Goal: Task Accomplishment & Management: Use online tool/utility

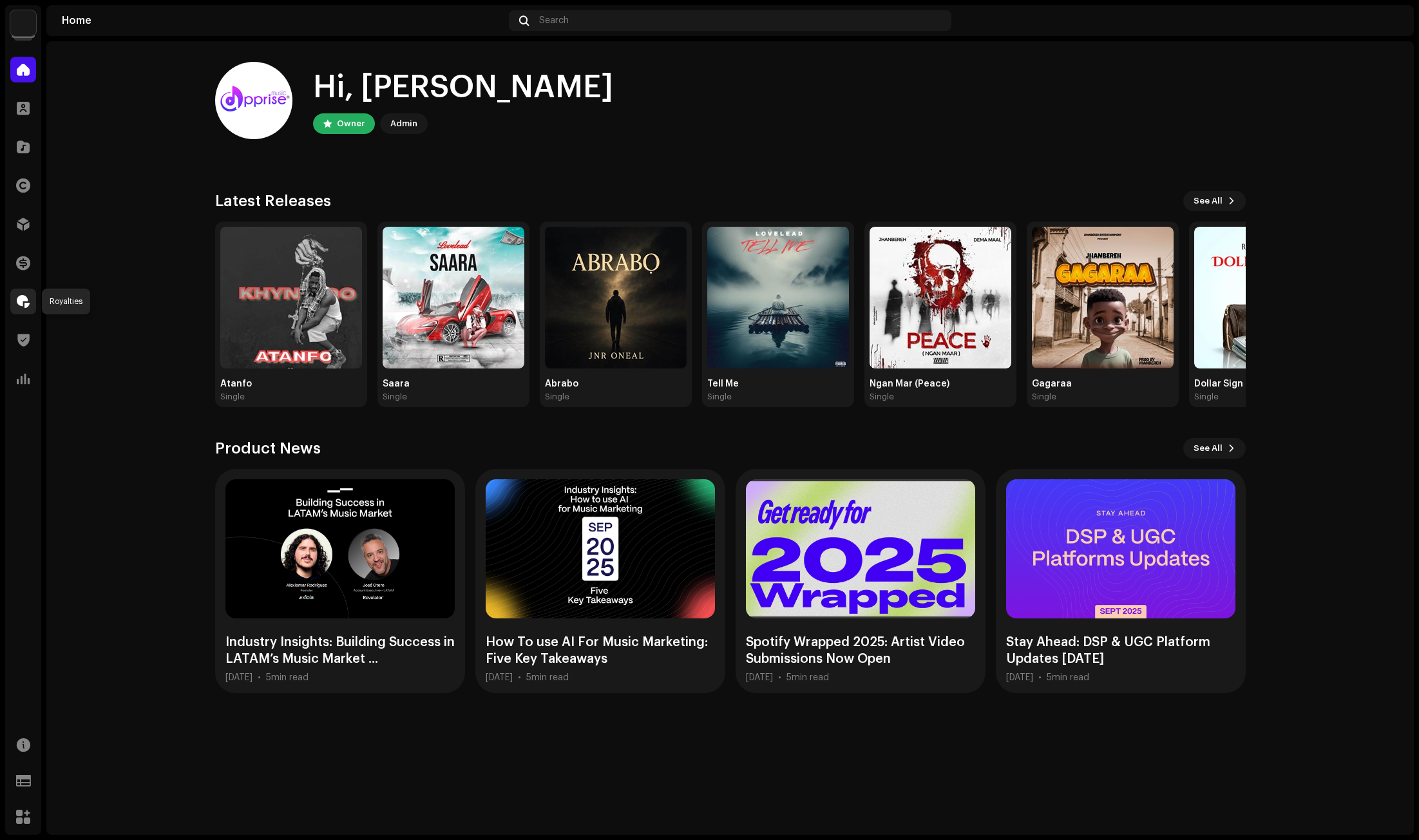
click at [21, 301] on span at bounding box center [23, 301] width 13 height 10
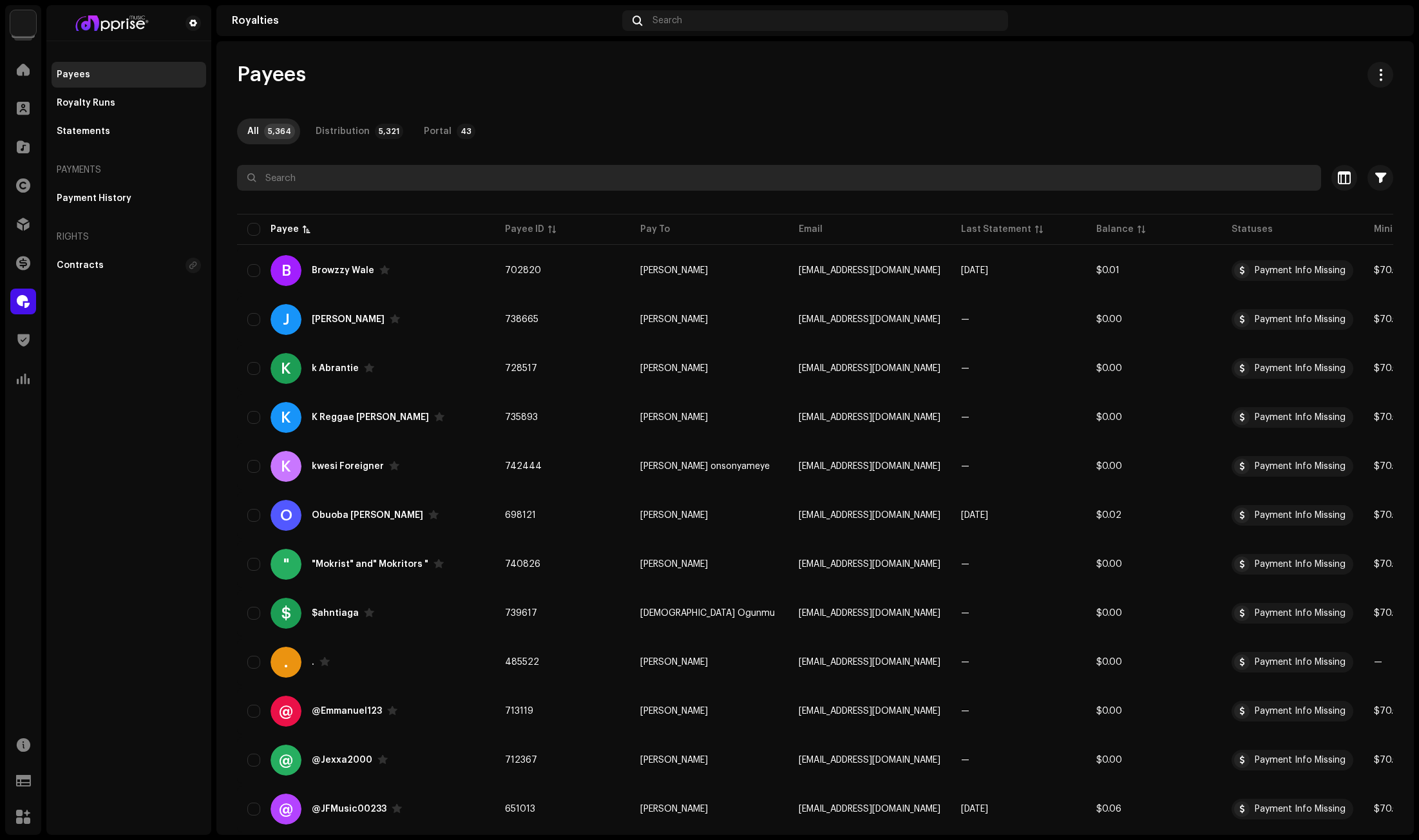
paste input "[EMAIL_ADDRESS][DOMAIN_NAME]"
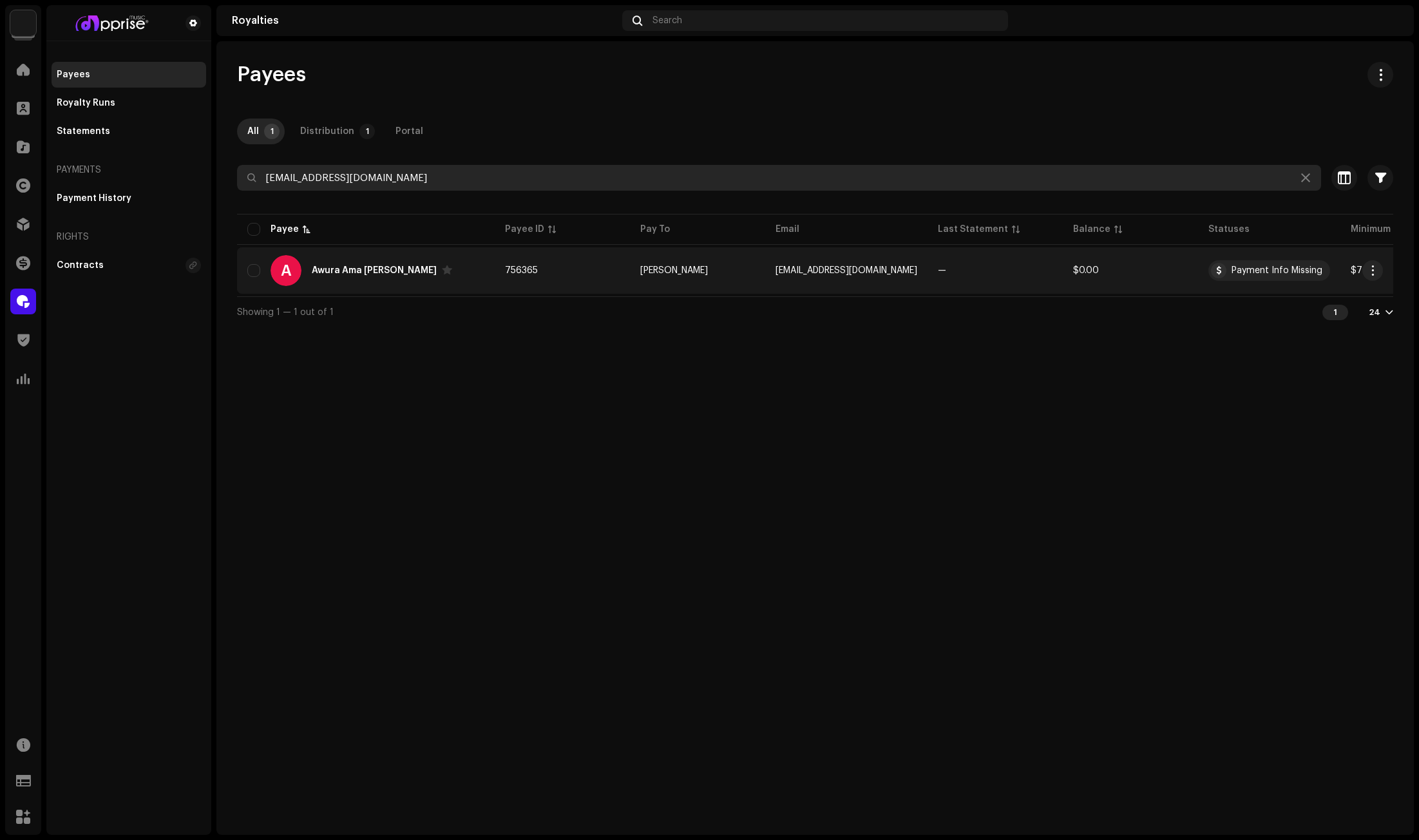
type input "[EMAIL_ADDRESS][DOMAIN_NAME]"
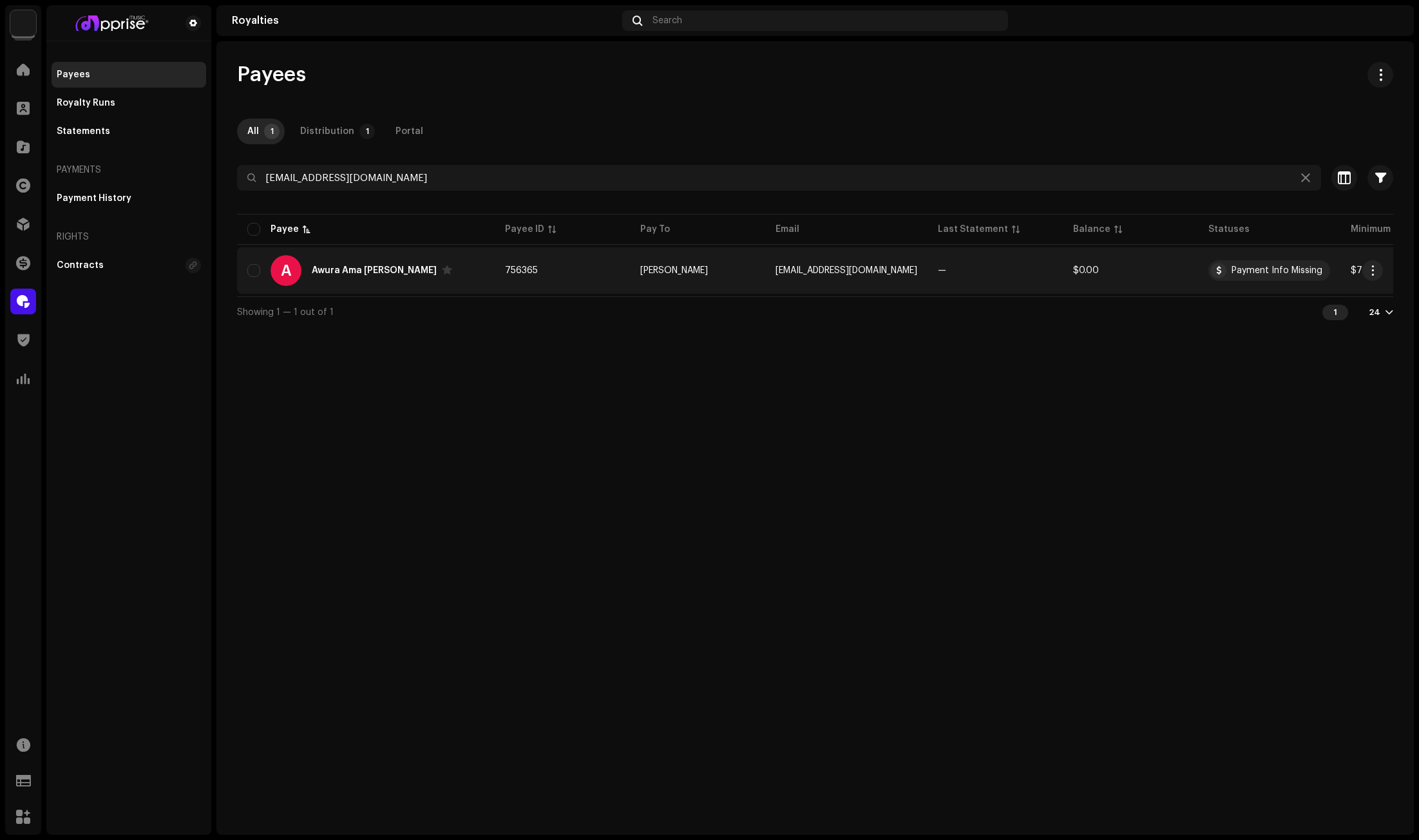
click at [381, 269] on div "Awura Ama [PERSON_NAME]" at bounding box center [382, 270] width 141 height 10
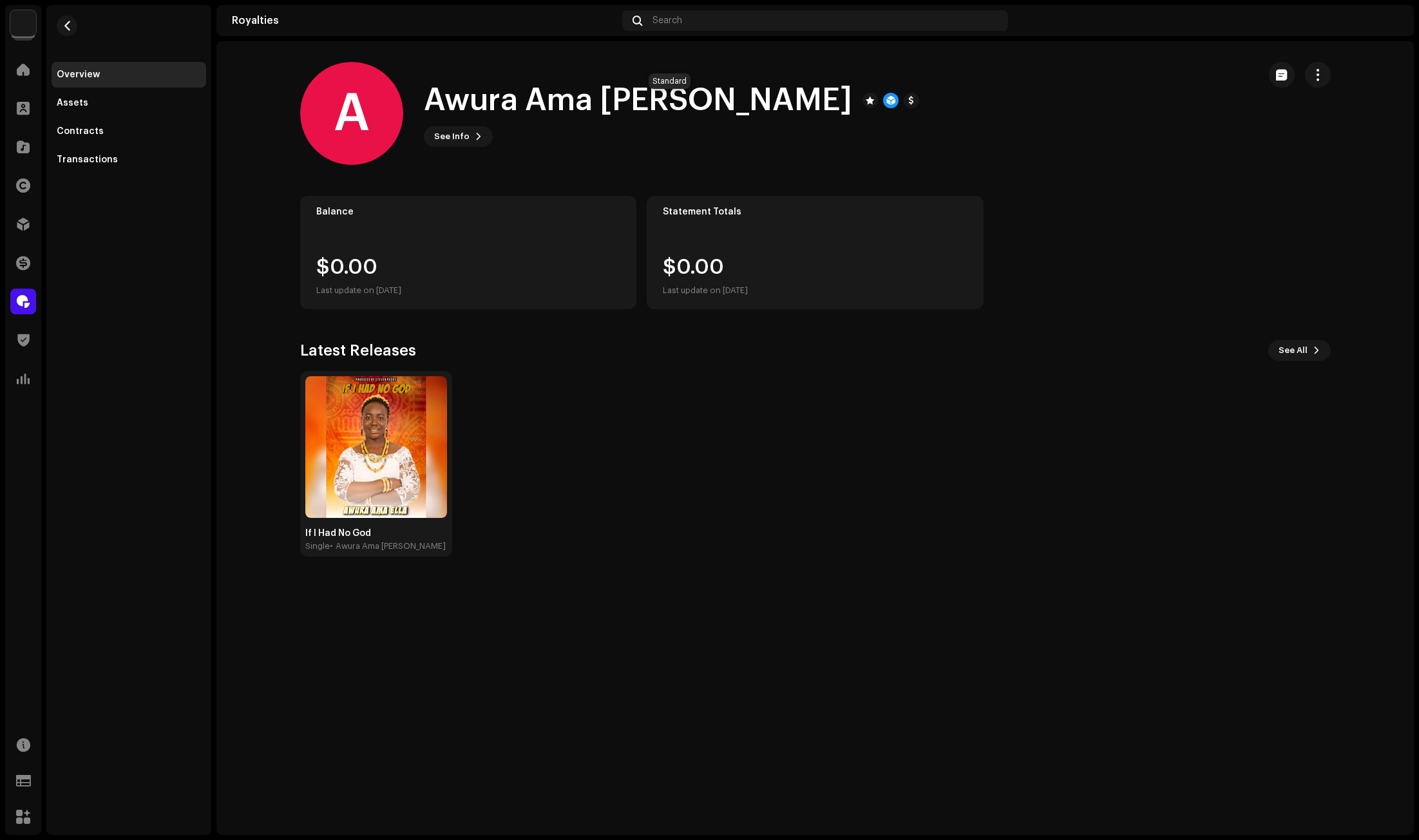
click at [863, 101] on div at bounding box center [870, 100] width 15 height 15
click at [1316, 70] on span "button" at bounding box center [1318, 75] width 12 height 10
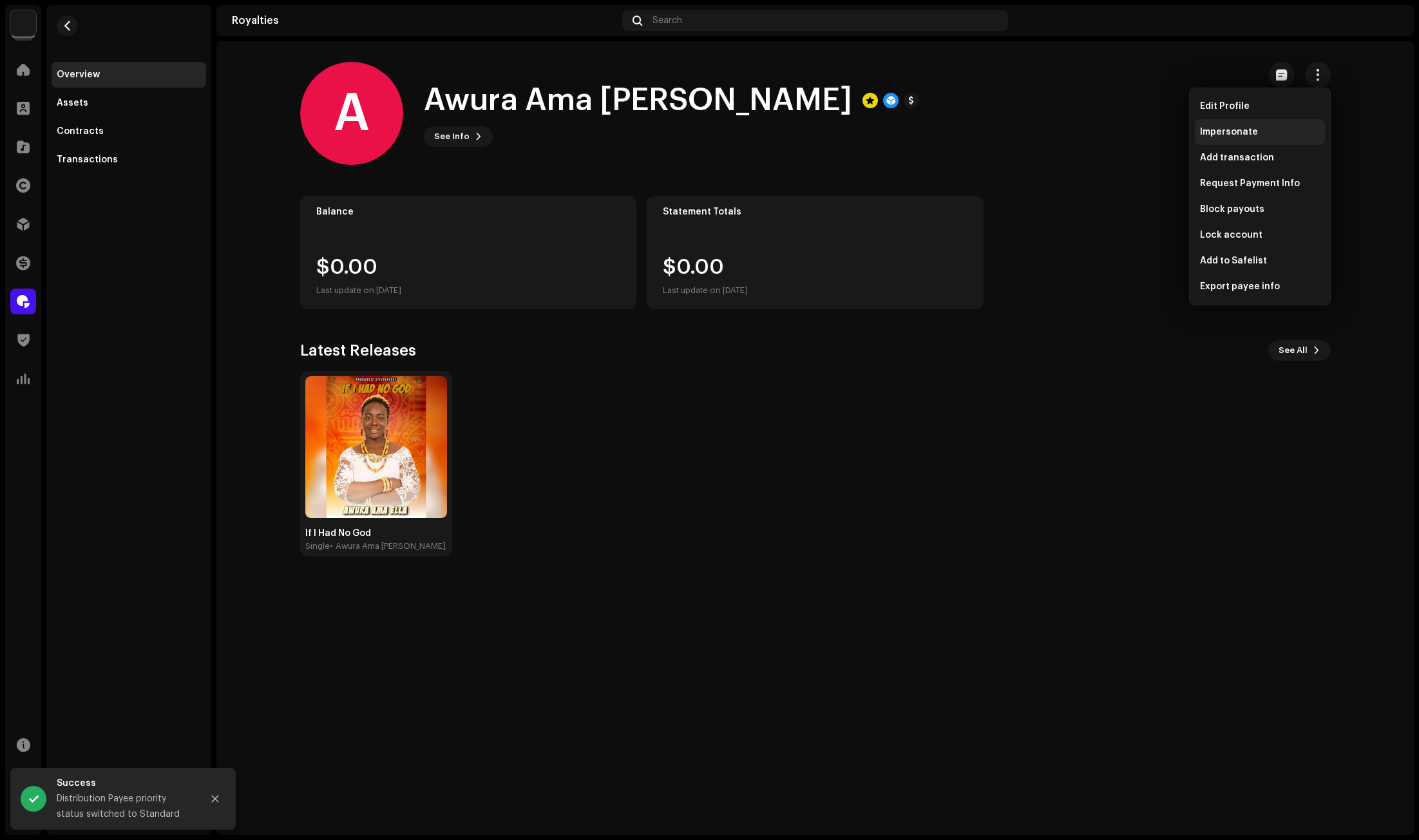
click at [1234, 128] on span "Impersonate" at bounding box center [1228, 132] width 58 height 10
